Goal: Information Seeking & Learning: Understand process/instructions

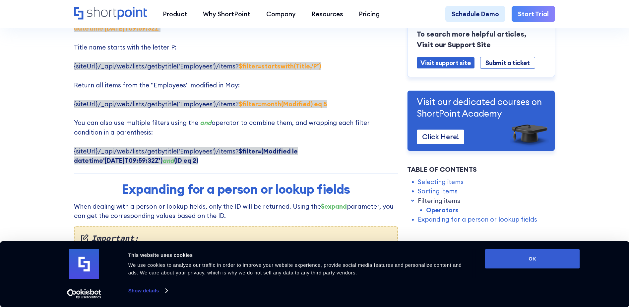
scroll to position [1559, 0]
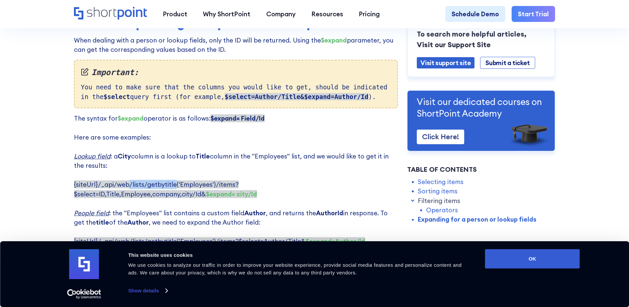
drag, startPoint x: 174, startPoint y: 168, endPoint x: 126, endPoint y: 167, distance: 47.8
click at [126, 180] on span "{siteUrl}/_api/web/lists/getbytitle('Employees')/items?$select=ID,Title,Employe…" at bounding box center [165, 188] width 183 height 17
drag, startPoint x: 126, startPoint y: 167, endPoint x: 140, endPoint y: 173, distance: 15.3
click at [142, 182] on p "The syntax for $expand operator is as follows: $expand= Field/Id ‍ Here are som…" at bounding box center [236, 179] width 324 height 132
drag, startPoint x: 131, startPoint y: 169, endPoint x: 99, endPoint y: 167, distance: 32.2
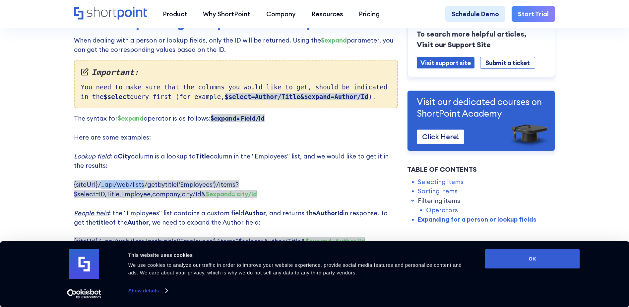
click at [99, 180] on span "{siteUrl}/_api/web/lists/getbytitle('Employees')/items?$select=ID,Title,Employe…" at bounding box center [165, 188] width 183 height 17
copy span "_api/web/lists"
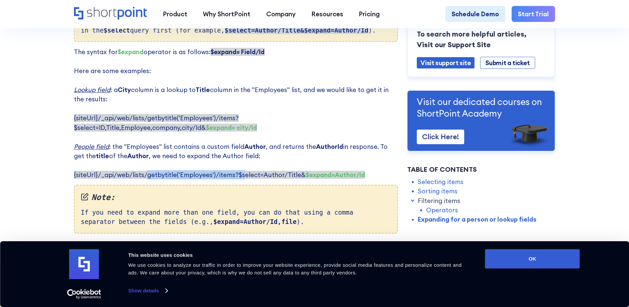
drag, startPoint x: 145, startPoint y: 159, endPoint x: 240, endPoint y: 161, distance: 95.2
click at [240, 171] on span "{siteUrl}/_api/web/lists/getbytitle('Employees')/items?$select=Author/Title& $e…" at bounding box center [219, 175] width 291 height 8
drag, startPoint x: 239, startPoint y: 161, endPoint x: 205, endPoint y: 161, distance: 34.5
click at [205, 171] on span "{siteUrl}/_api/web/lists/getbytitle('Employees')/items?$select=Author/Title& $e…" at bounding box center [219, 175] width 291 height 8
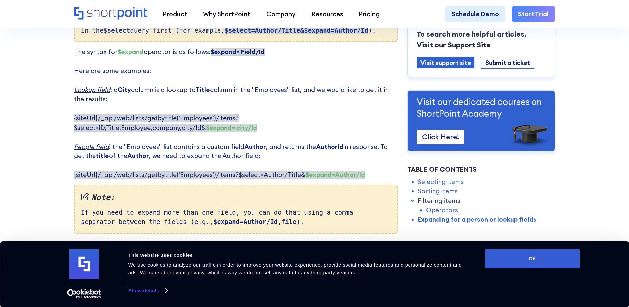
drag, startPoint x: 205, startPoint y: 161, endPoint x: 145, endPoint y: 157, distance: 59.5
click at [145, 171] on span "{siteUrl}/_api/web/lists/getbytitle('Employees')/items?$select=Author/Title& $e…" at bounding box center [219, 175] width 291 height 8
drag, startPoint x: 145, startPoint y: 157, endPoint x: 151, endPoint y: 160, distance: 6.2
click at [151, 171] on span "{siteUrl}/_api/web/lists/getbytitle('Employees')/items?$select=Author/Title& $e…" at bounding box center [219, 175] width 291 height 8
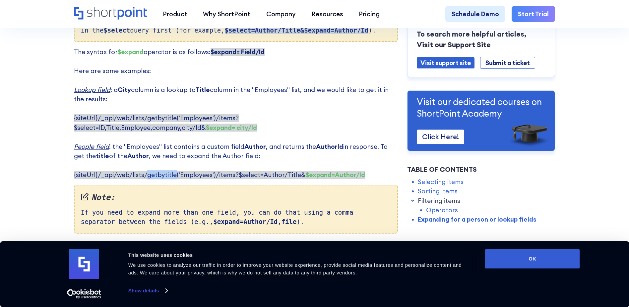
click at [151, 171] on span "{siteUrl}/_api/web/lists/getbytitle('Employees')/items?$select=Author/Title& $e…" at bounding box center [219, 175] width 291 height 8
drag, startPoint x: 151, startPoint y: 160, endPoint x: 188, endPoint y: 161, distance: 37.2
click at [188, 171] on span "{siteUrl}/_api/web/lists/getbytitle('Employees')/items?$select=Author/Title& $e…" at bounding box center [219, 175] width 291 height 8
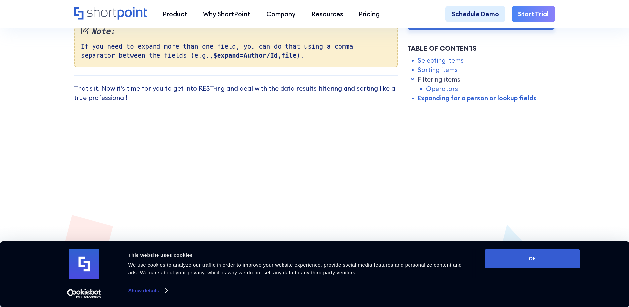
scroll to position [1991, 0]
